Goal: Navigation & Orientation: Understand site structure

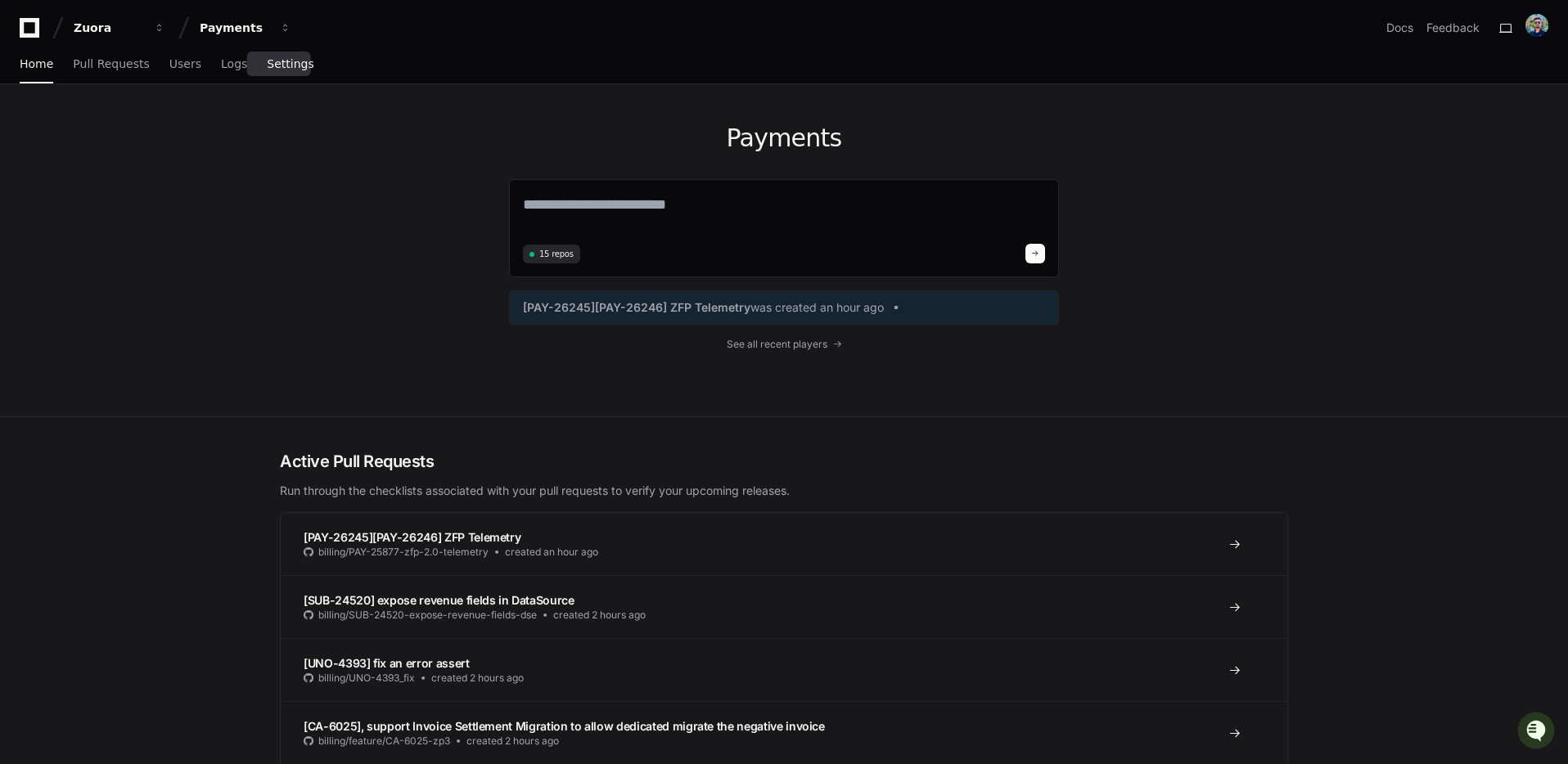
click at [275, 62] on span "Settings" at bounding box center [289, 64] width 47 height 10
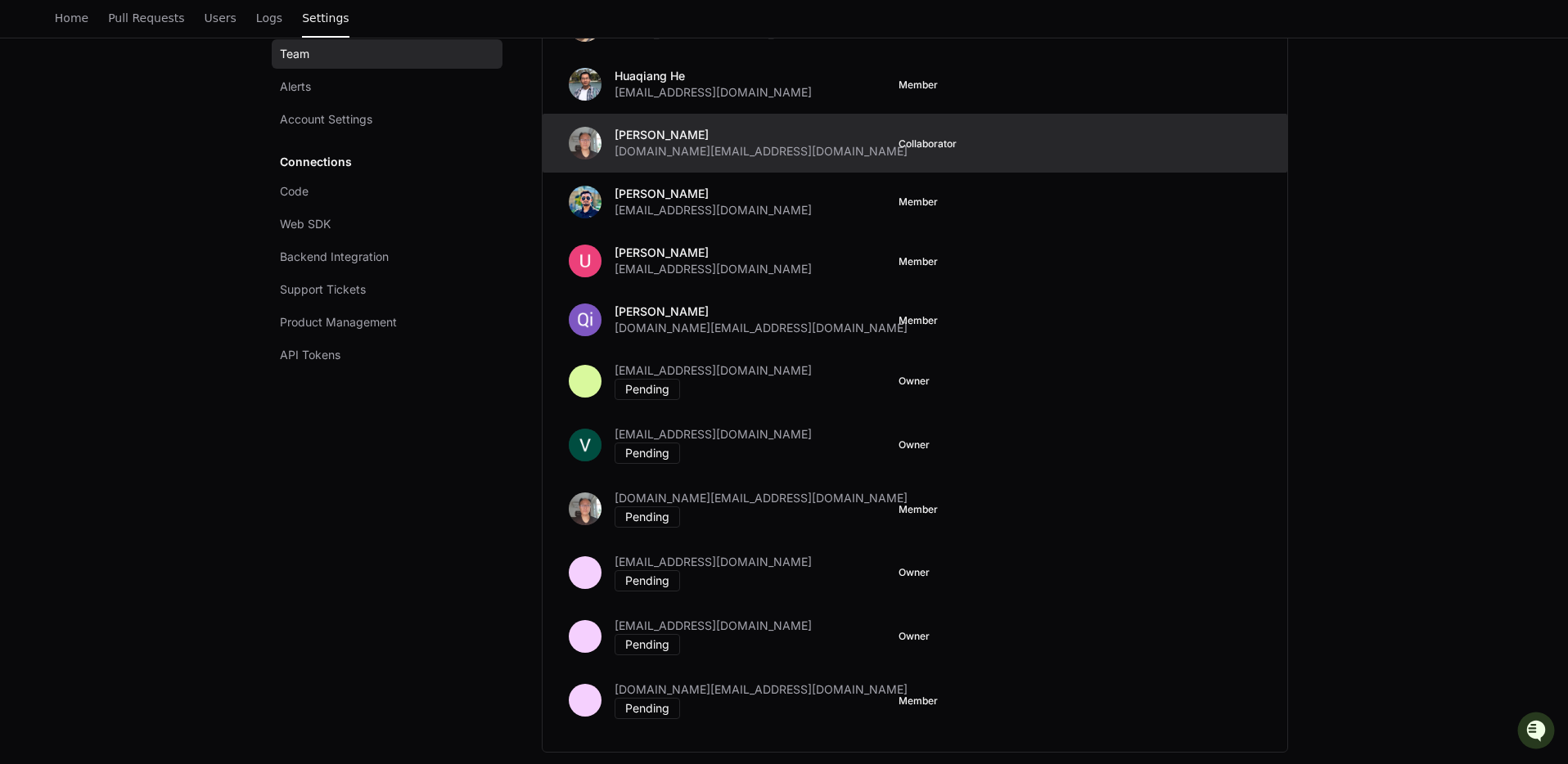
scroll to position [769, 0]
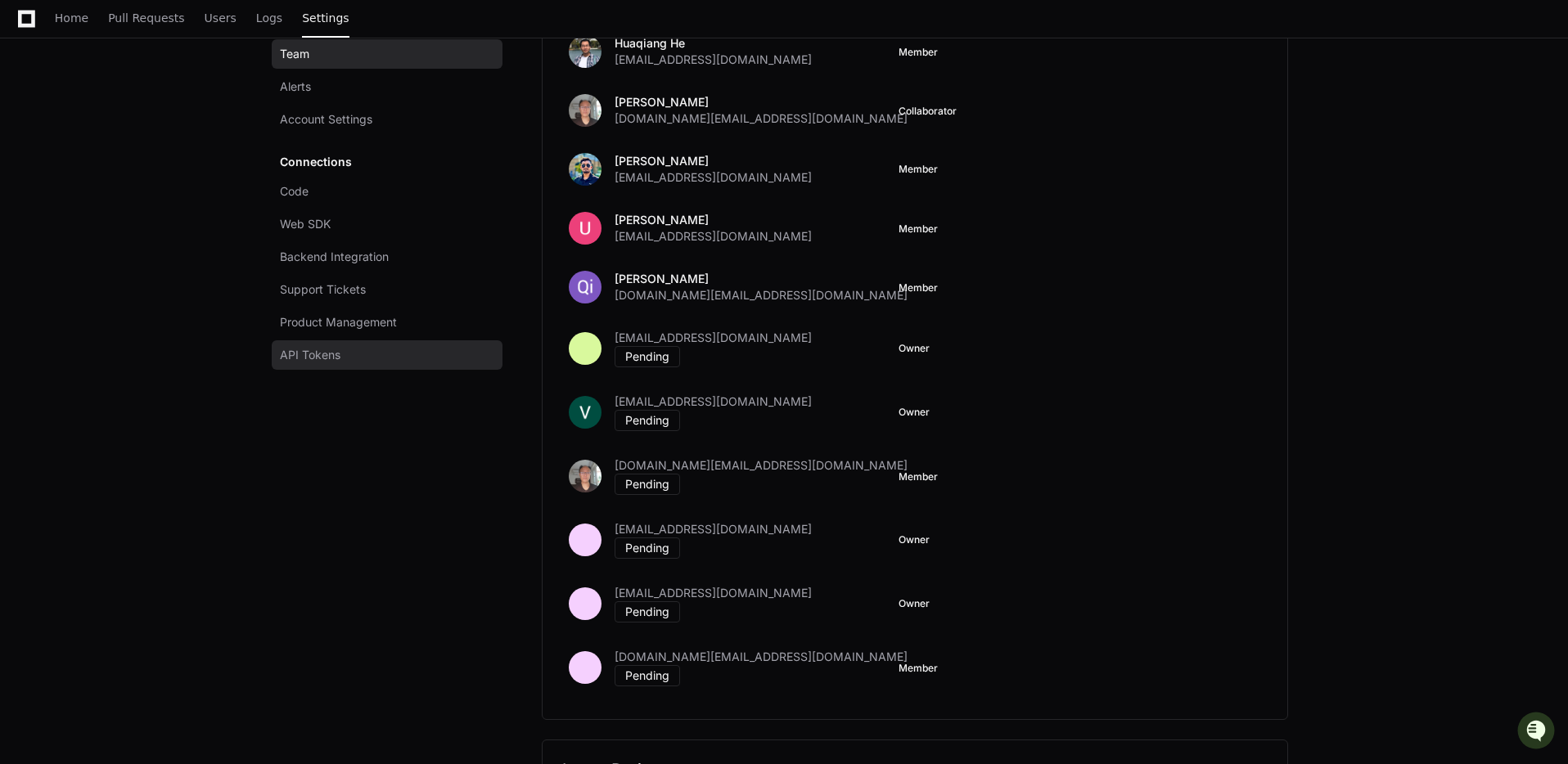
click at [342, 357] on link "API Tokens" at bounding box center [387, 355] width 231 height 29
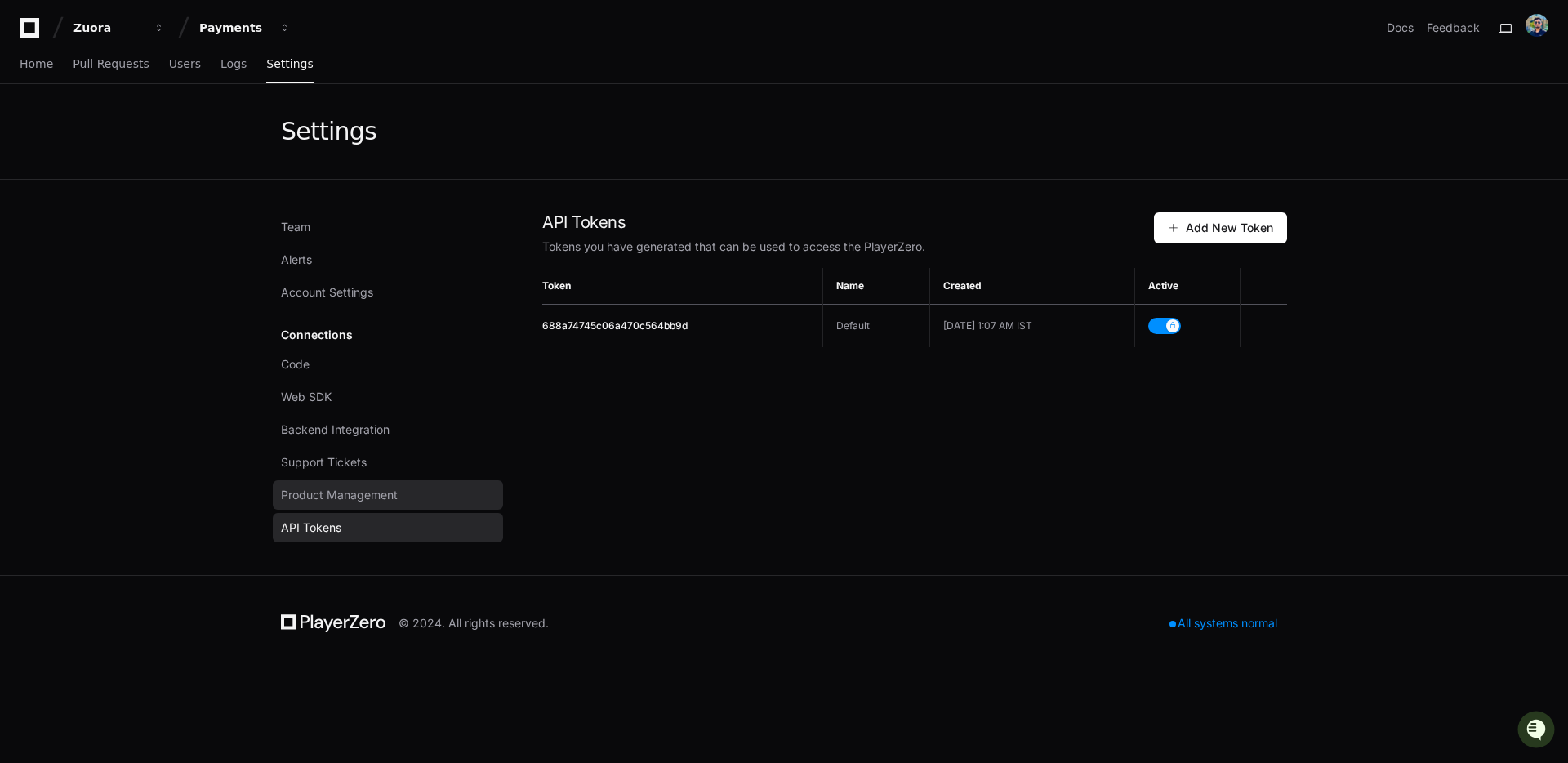
click at [367, 493] on span "Product Management" at bounding box center [339, 495] width 117 height 16
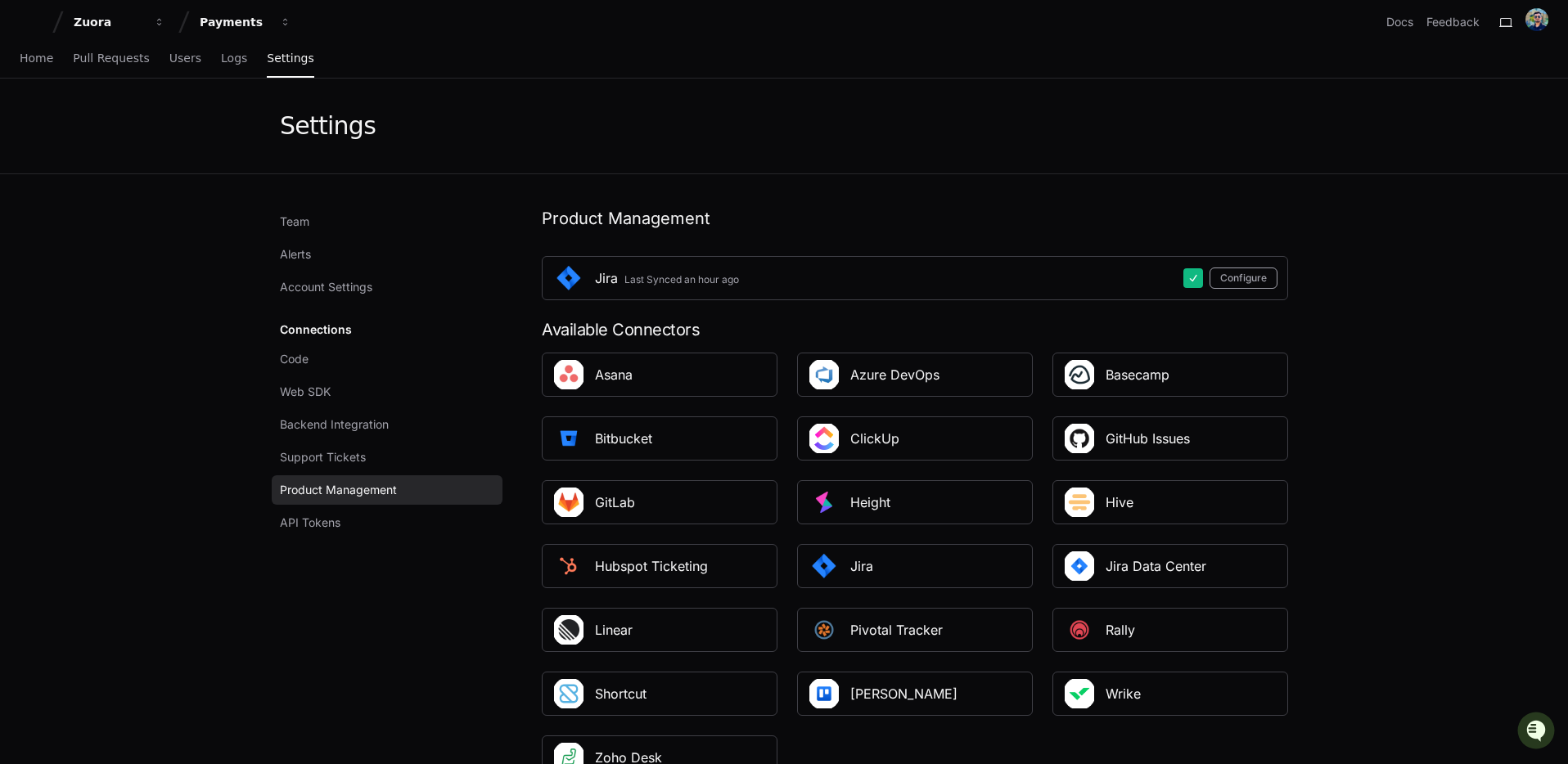
scroll to position [7, 0]
click at [365, 468] on link "Support Tickets" at bounding box center [387, 456] width 231 height 29
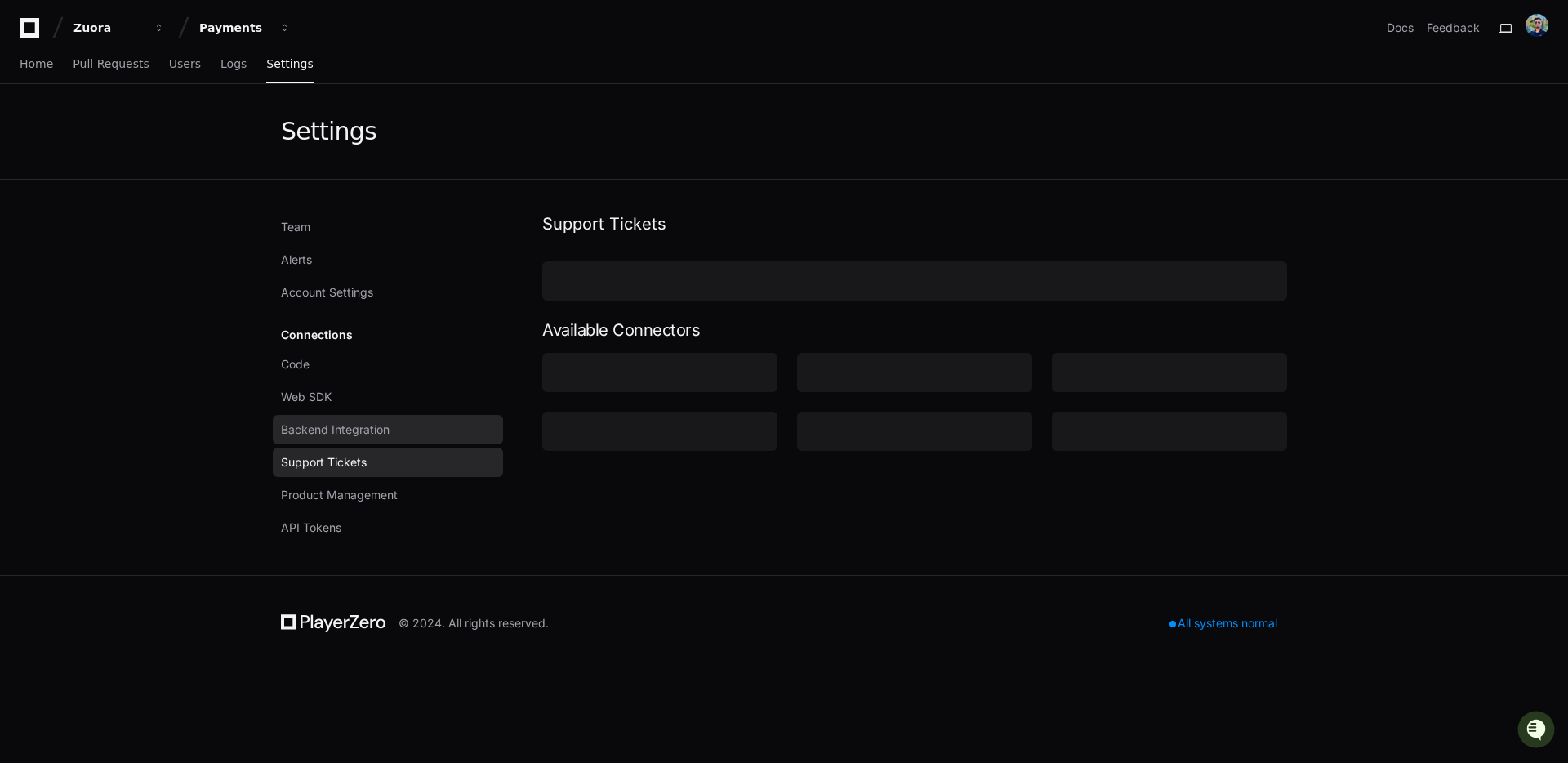
click at [379, 429] on span "Backend Integration" at bounding box center [335, 429] width 108 height 16
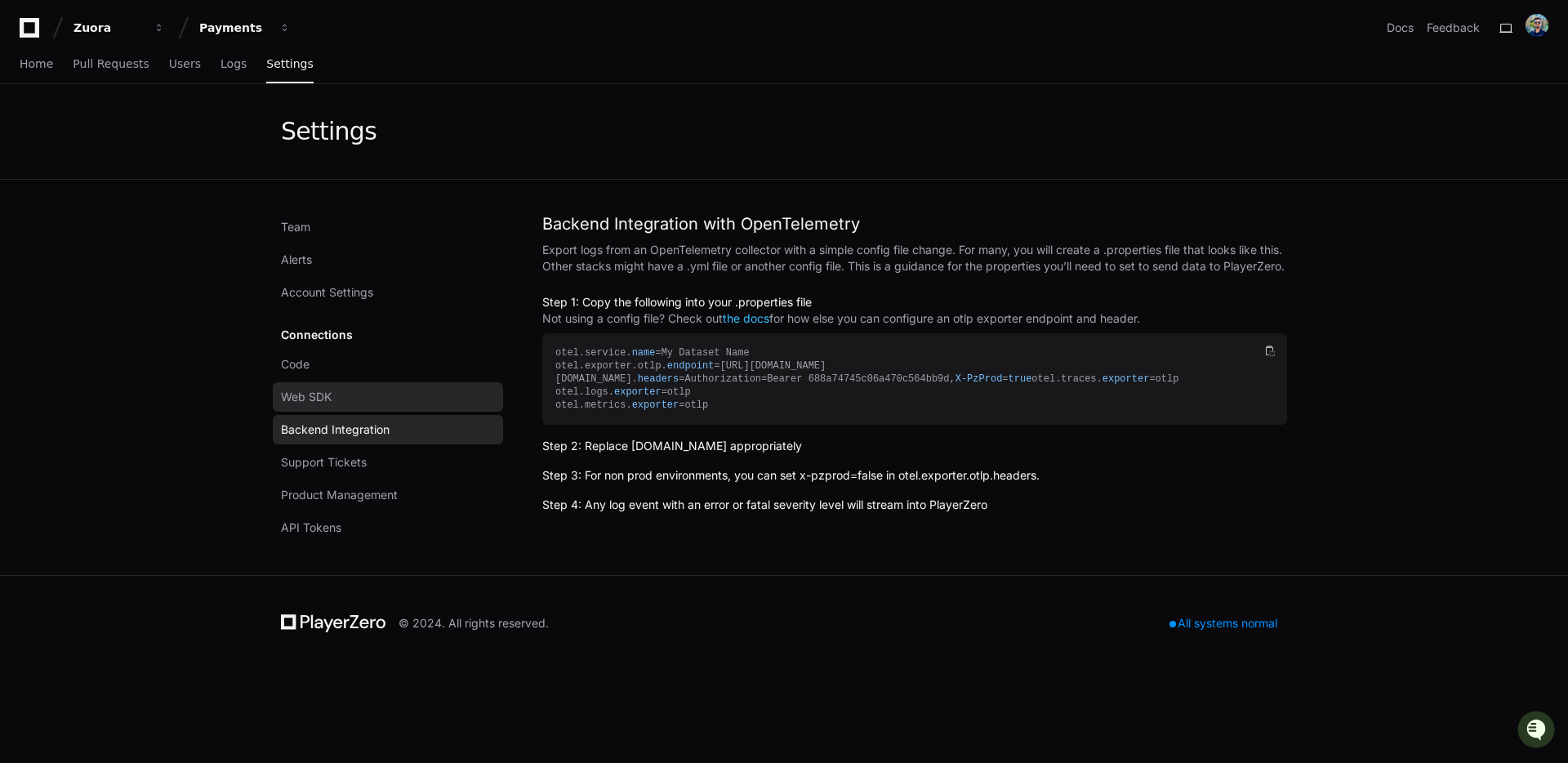
click at [352, 403] on link "Web SDK" at bounding box center [387, 397] width 231 height 29
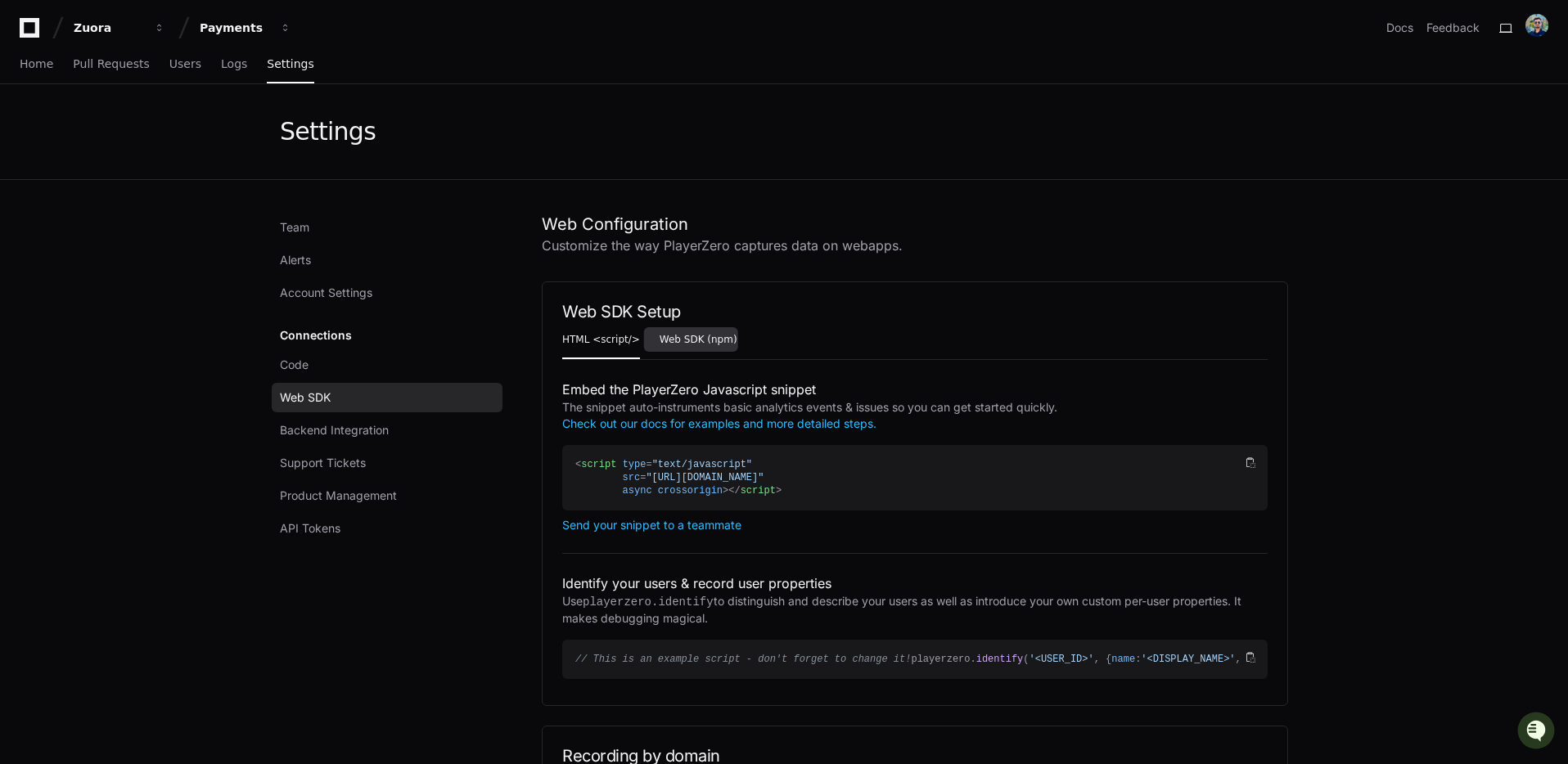
click at [693, 348] on link "Web SDK (npm)" at bounding box center [698, 341] width 78 height 38
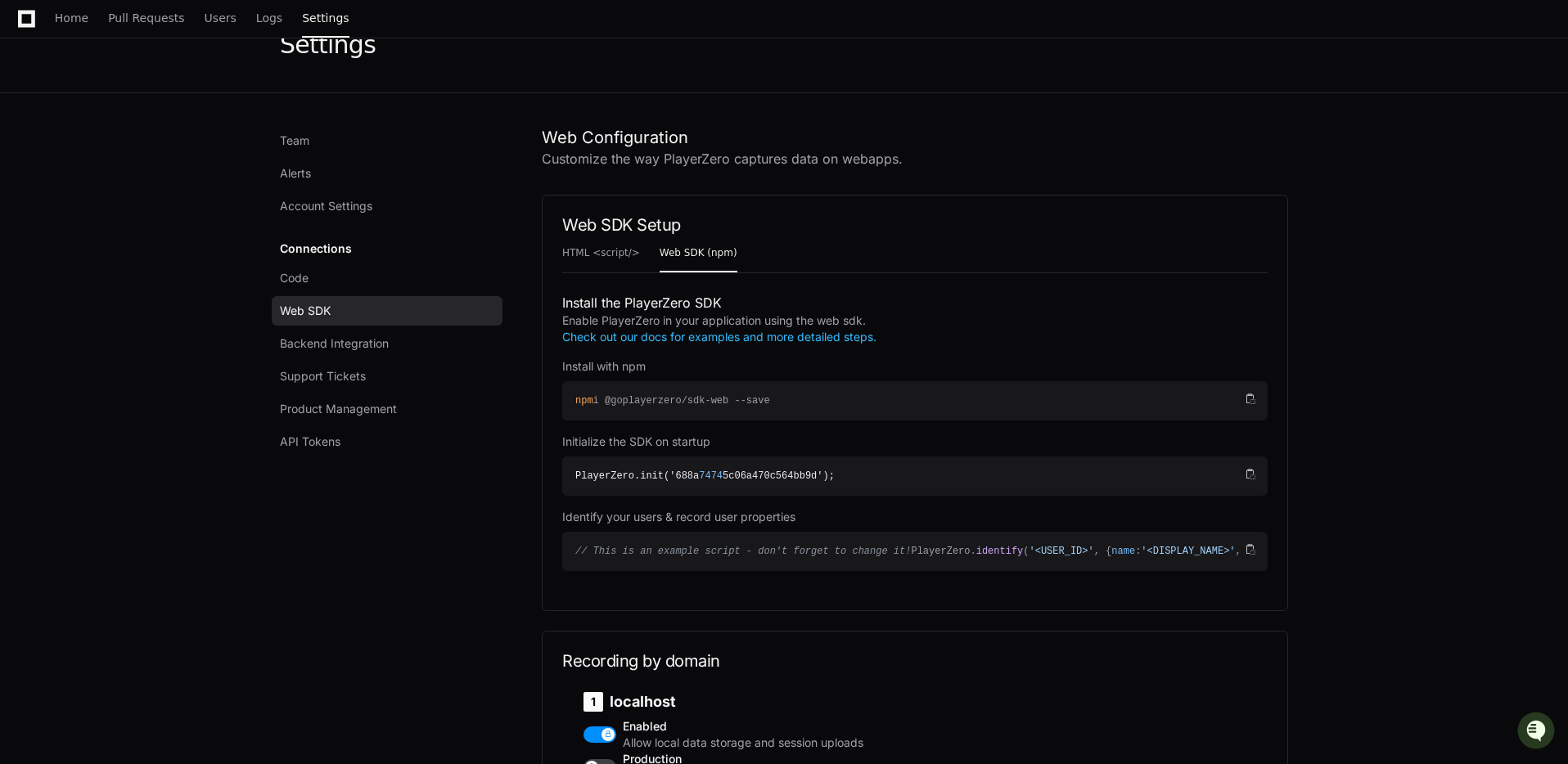
scroll to position [89, 0]
click at [618, 255] on span "HTML <script/>" at bounding box center [601, 250] width 78 height 10
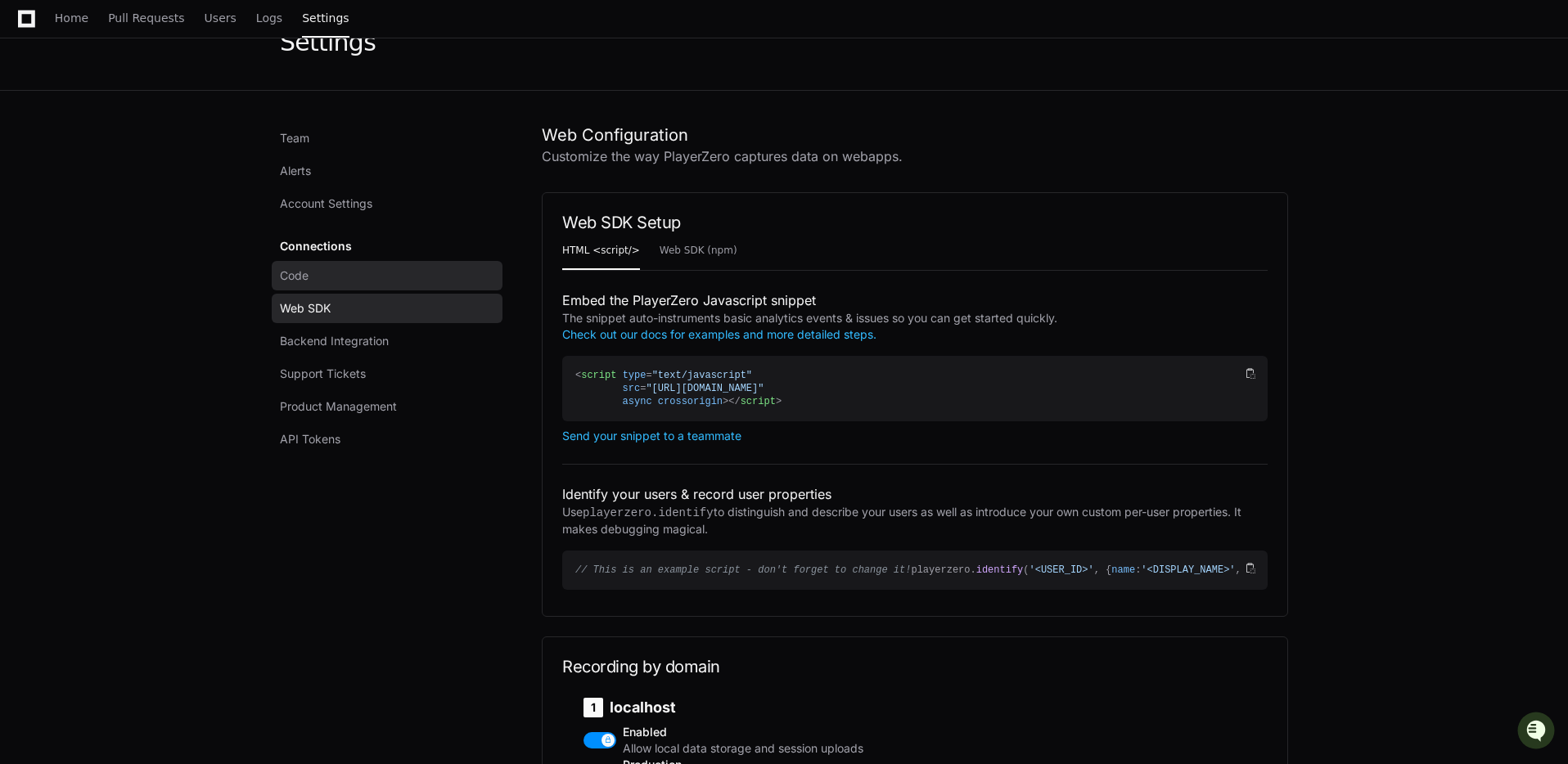
click at [330, 273] on link "Code" at bounding box center [387, 275] width 231 height 29
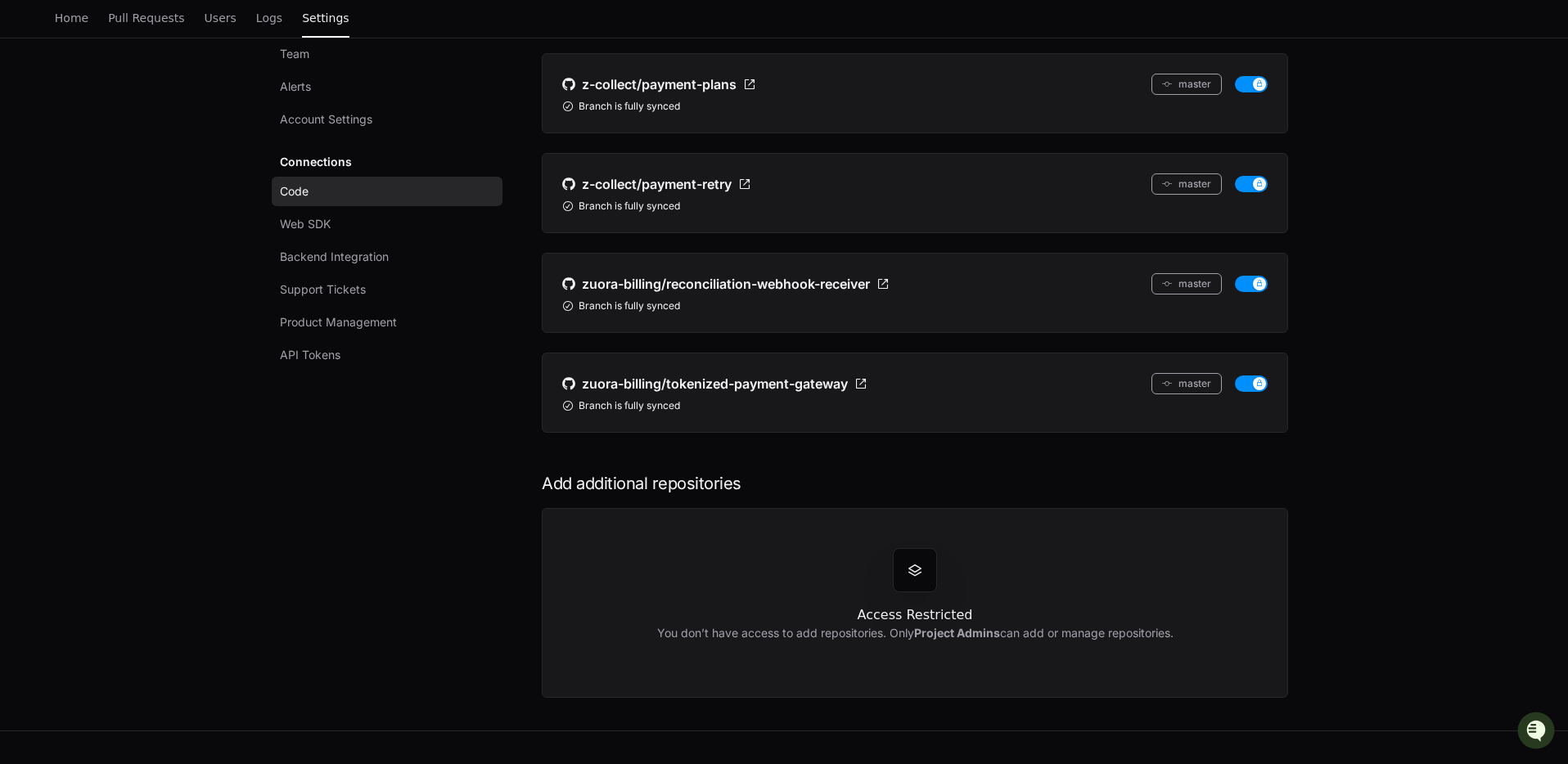
scroll to position [1377, 0]
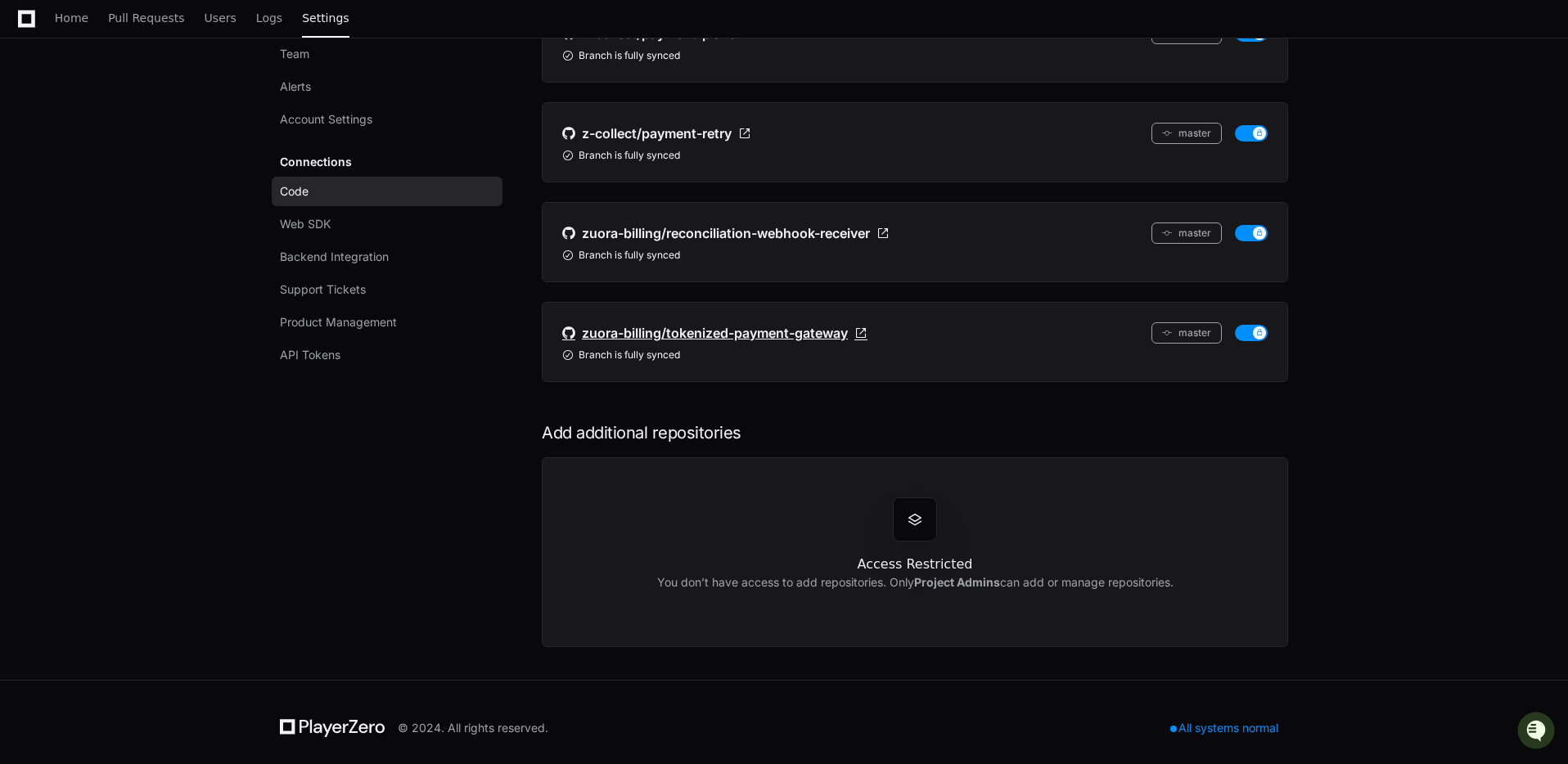
click at [841, 330] on span "zuora-billing/tokenized-payment-gateway" at bounding box center [715, 333] width 266 height 20
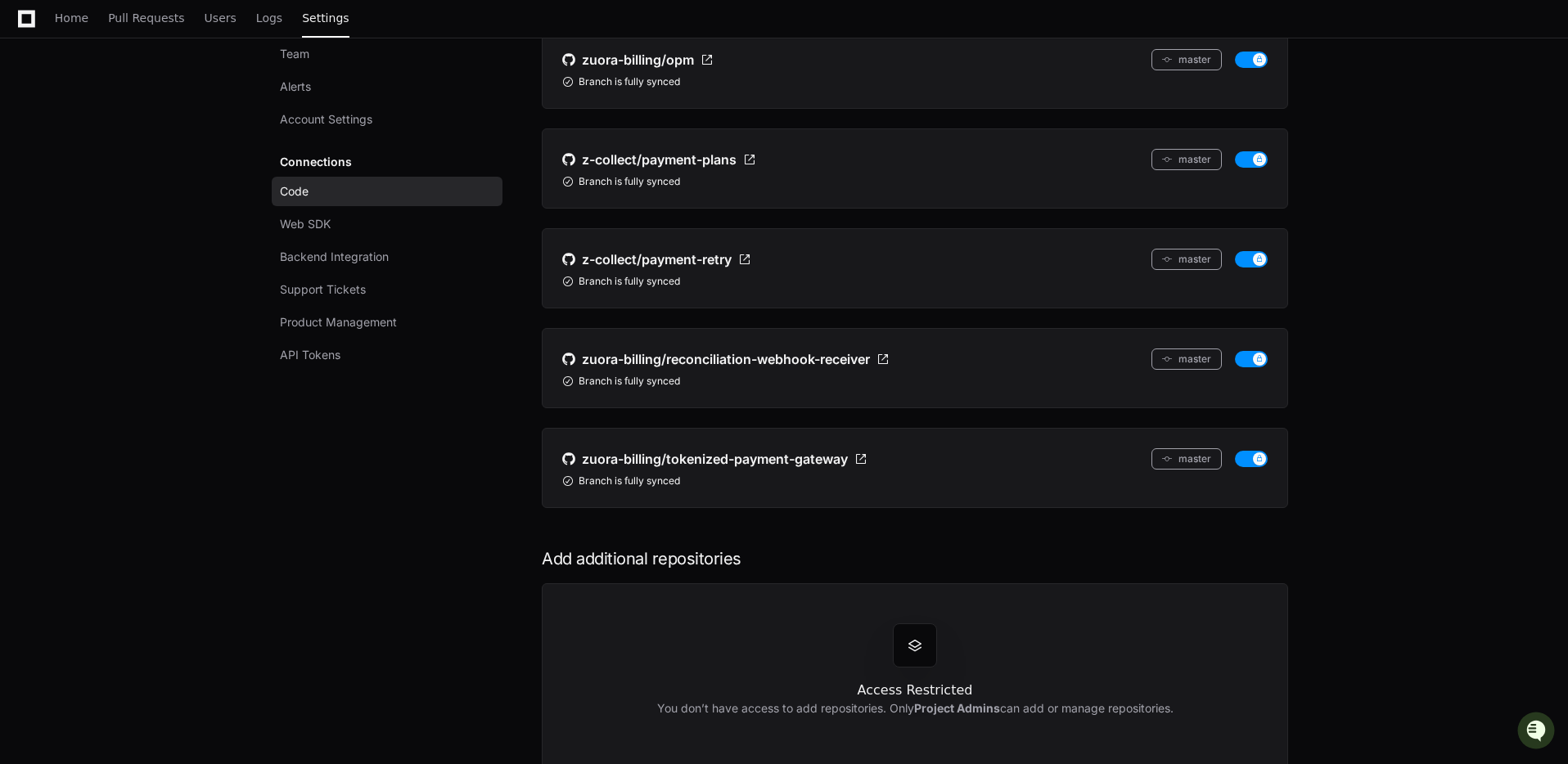
scroll to position [1248, 0]
click at [716, 161] on span "z-collect/payment-plans" at bounding box center [658, 162] width 155 height 20
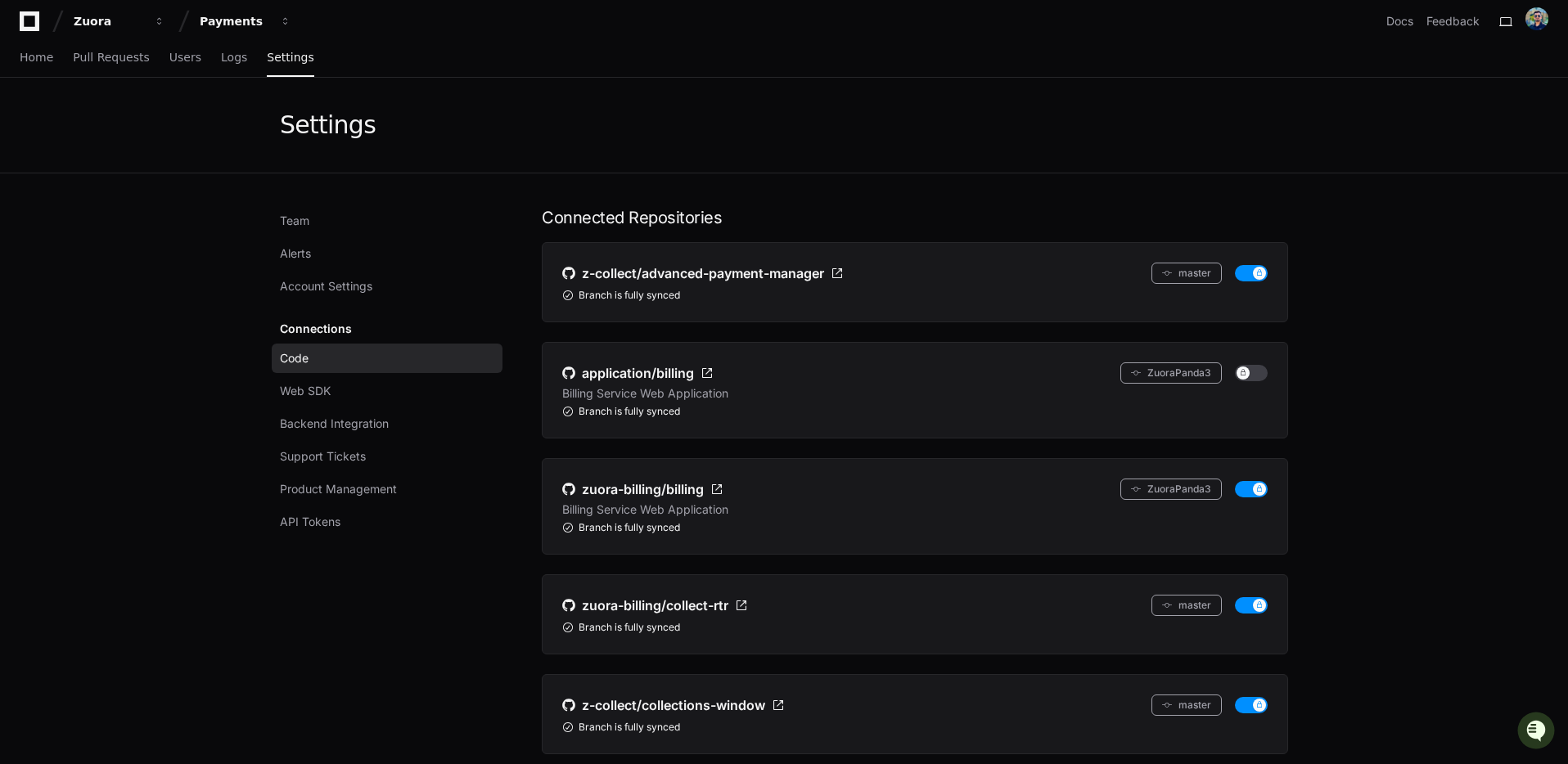
scroll to position [0, 0]
